Goal: Transaction & Acquisition: Obtain resource

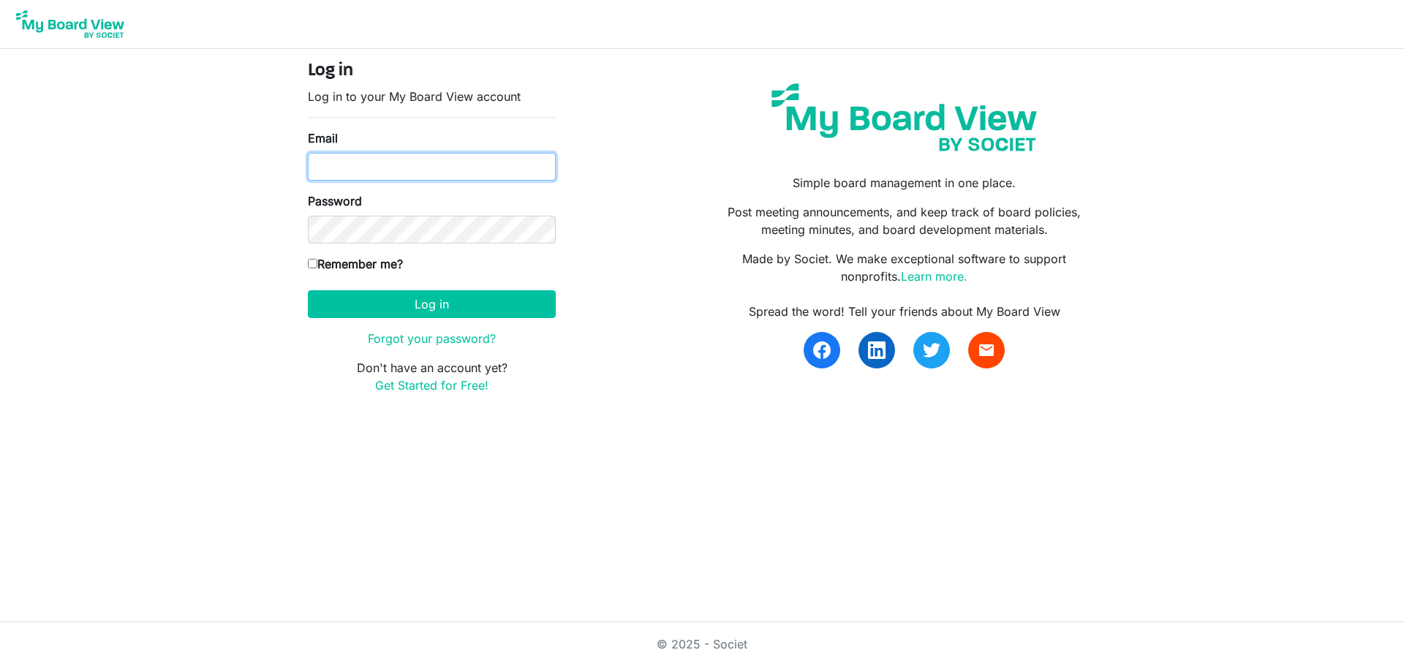
click at [442, 173] on input "Email" at bounding box center [432, 167] width 248 height 28
type input "[PERSON_NAME][EMAIL_ADDRESS][PERSON_NAME][PERSON_NAME][DOMAIN_NAME]"
click at [388, 309] on button "Log in" at bounding box center [432, 304] width 248 height 28
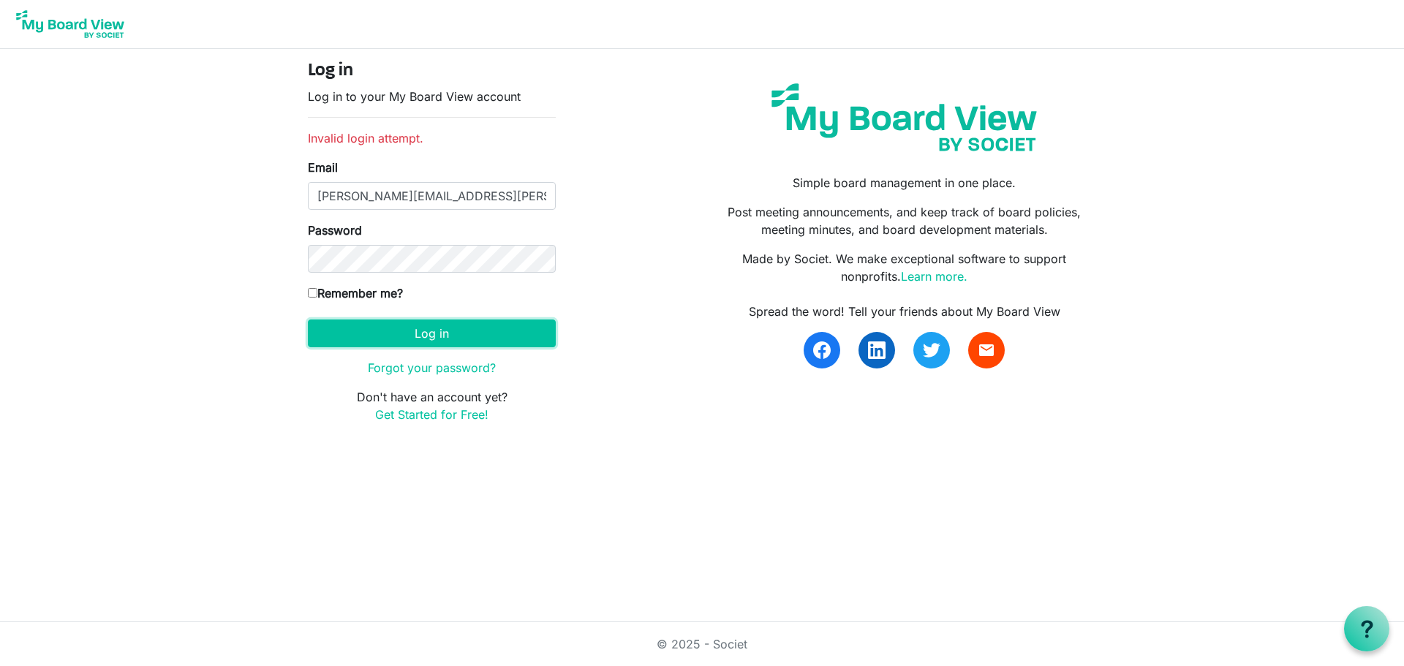
click at [412, 334] on button "Log in" at bounding box center [432, 334] width 248 height 28
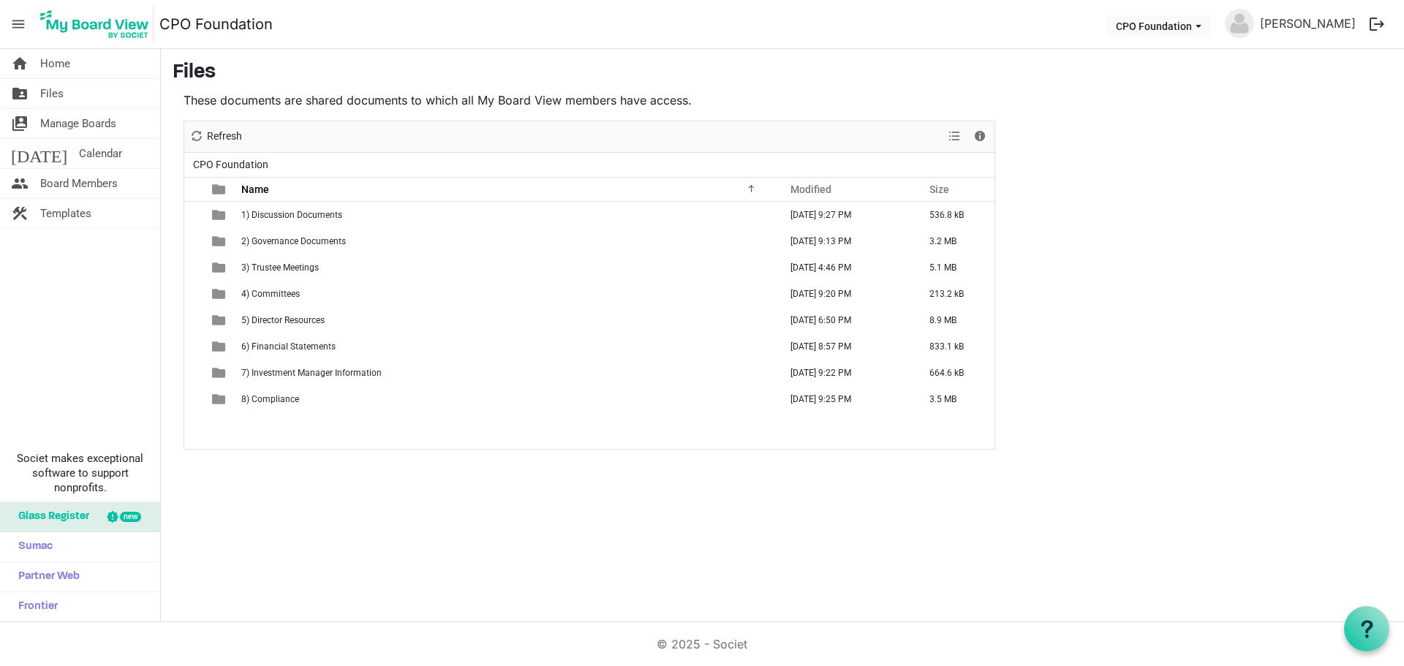
click at [322, 239] on span "2) Governance Documents" at bounding box center [293, 241] width 105 height 10
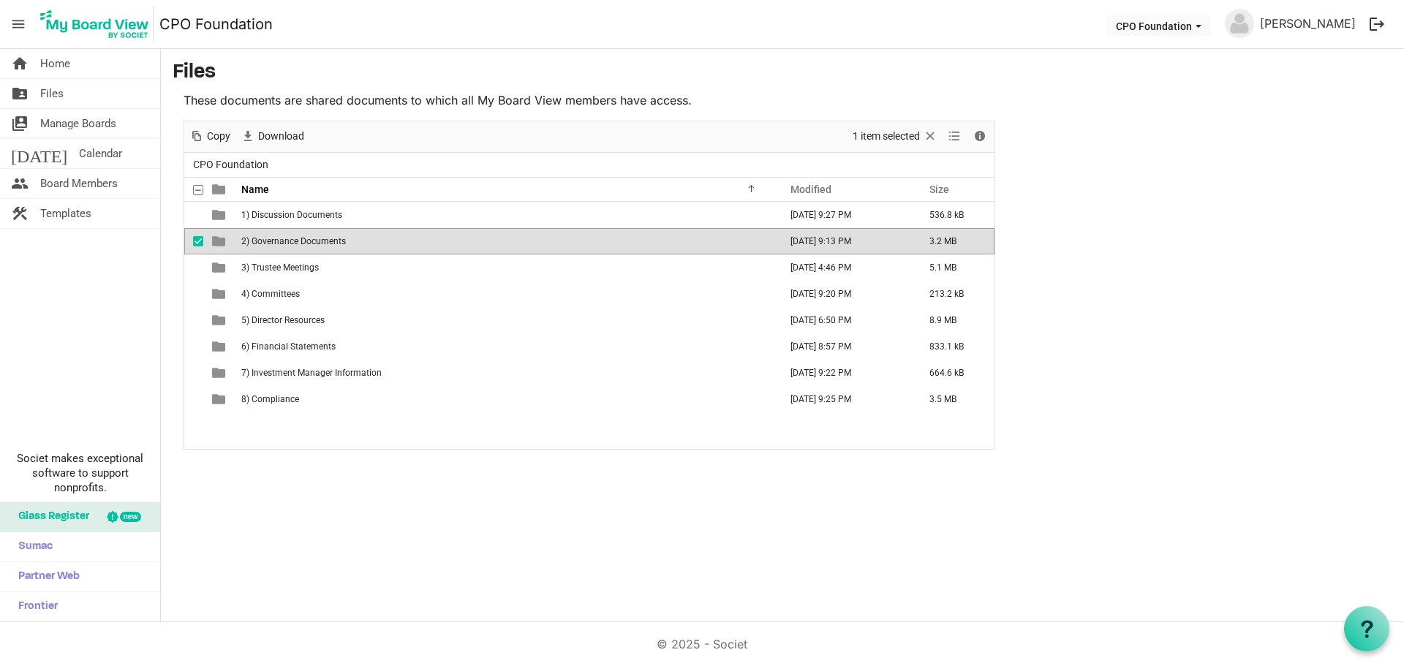
click at [313, 244] on span "2) Governance Documents" at bounding box center [293, 241] width 105 height 10
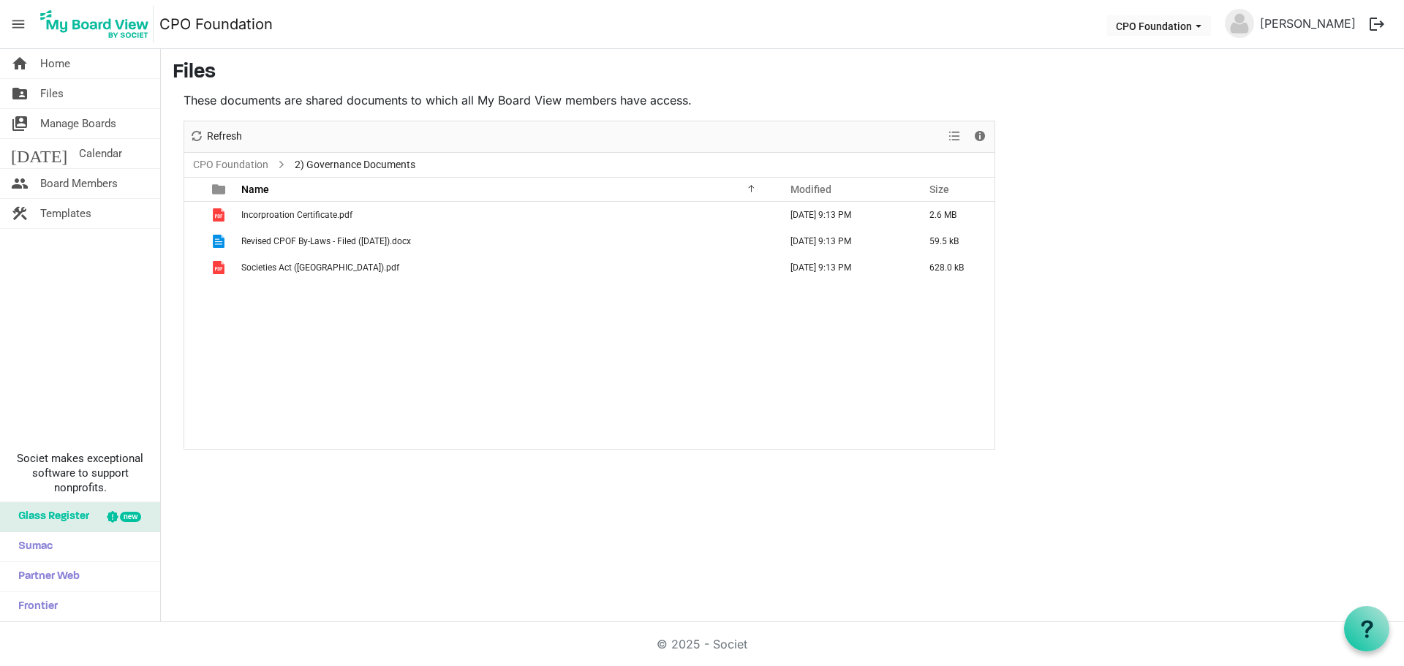
click at [316, 212] on span "Incorproation Certificate.pdf" at bounding box center [296, 215] width 111 height 10
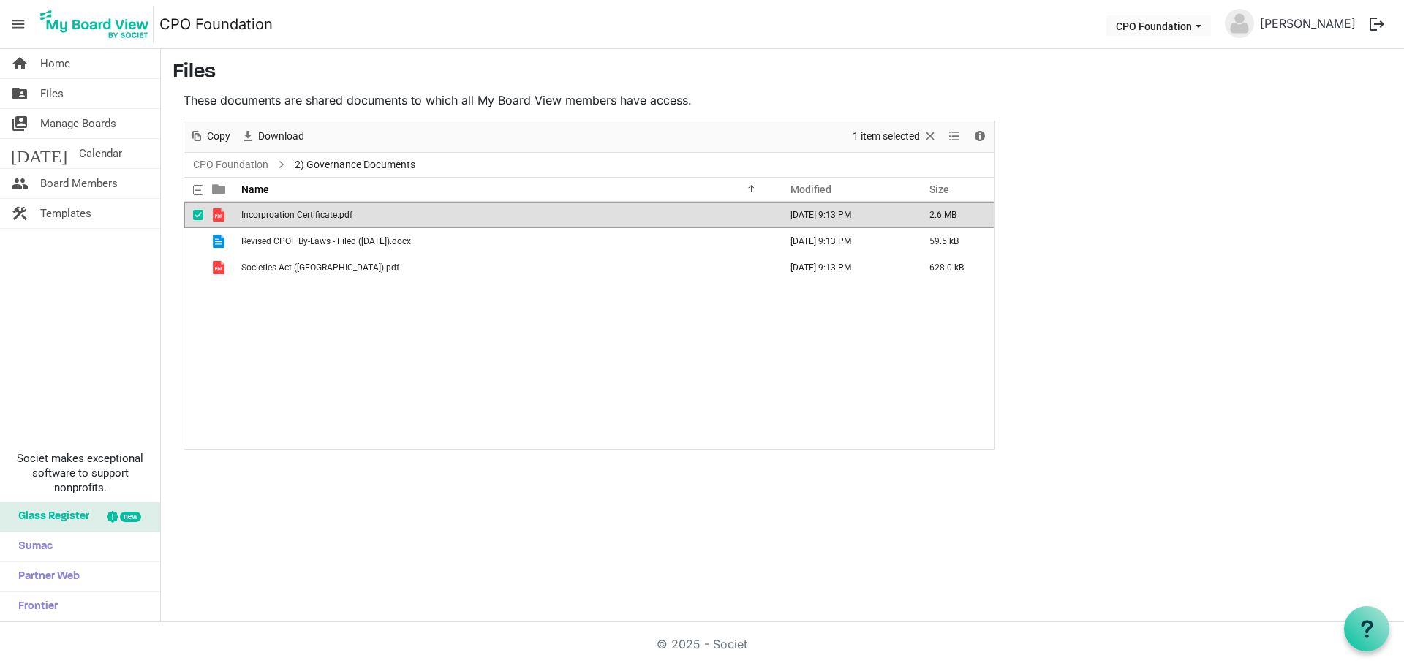
click at [316, 212] on span "Incorproation Certificate.pdf" at bounding box center [296, 215] width 111 height 10
click at [359, 240] on span "Revised CPOF By-Laws - Filed ([DATE]).docx" at bounding box center [326, 241] width 170 height 10
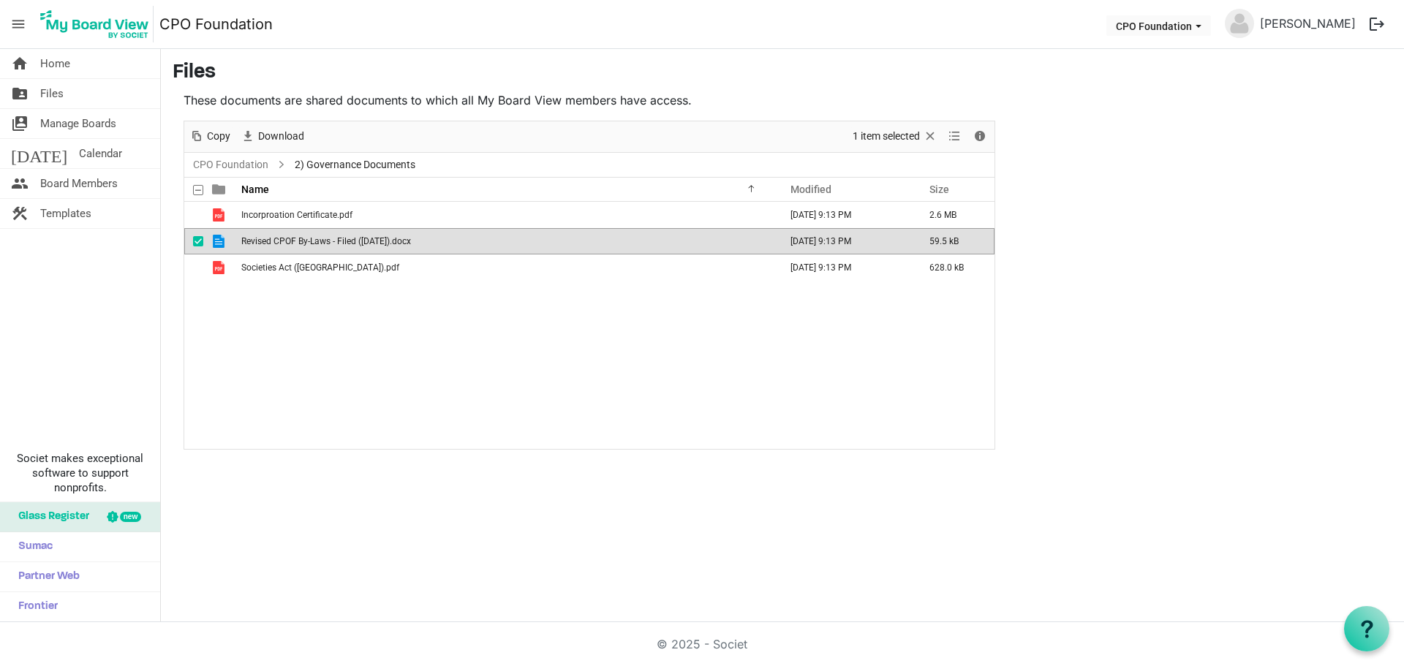
click at [359, 240] on span "Revised CPOF By-Laws - Filed ([DATE]).docx" at bounding box center [326, 241] width 170 height 10
